Goal: Use online tool/utility

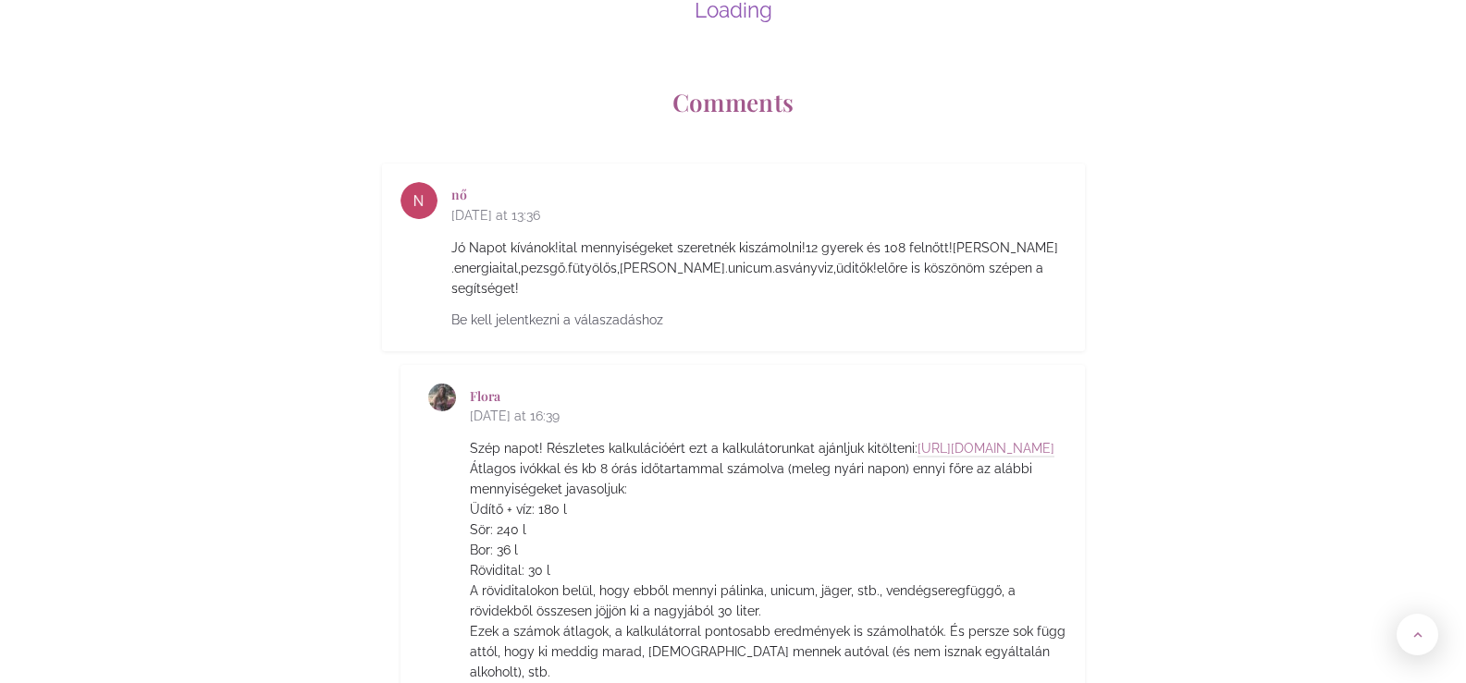
scroll to position [8046, 0]
